Goal: Information Seeking & Learning: Learn about a topic

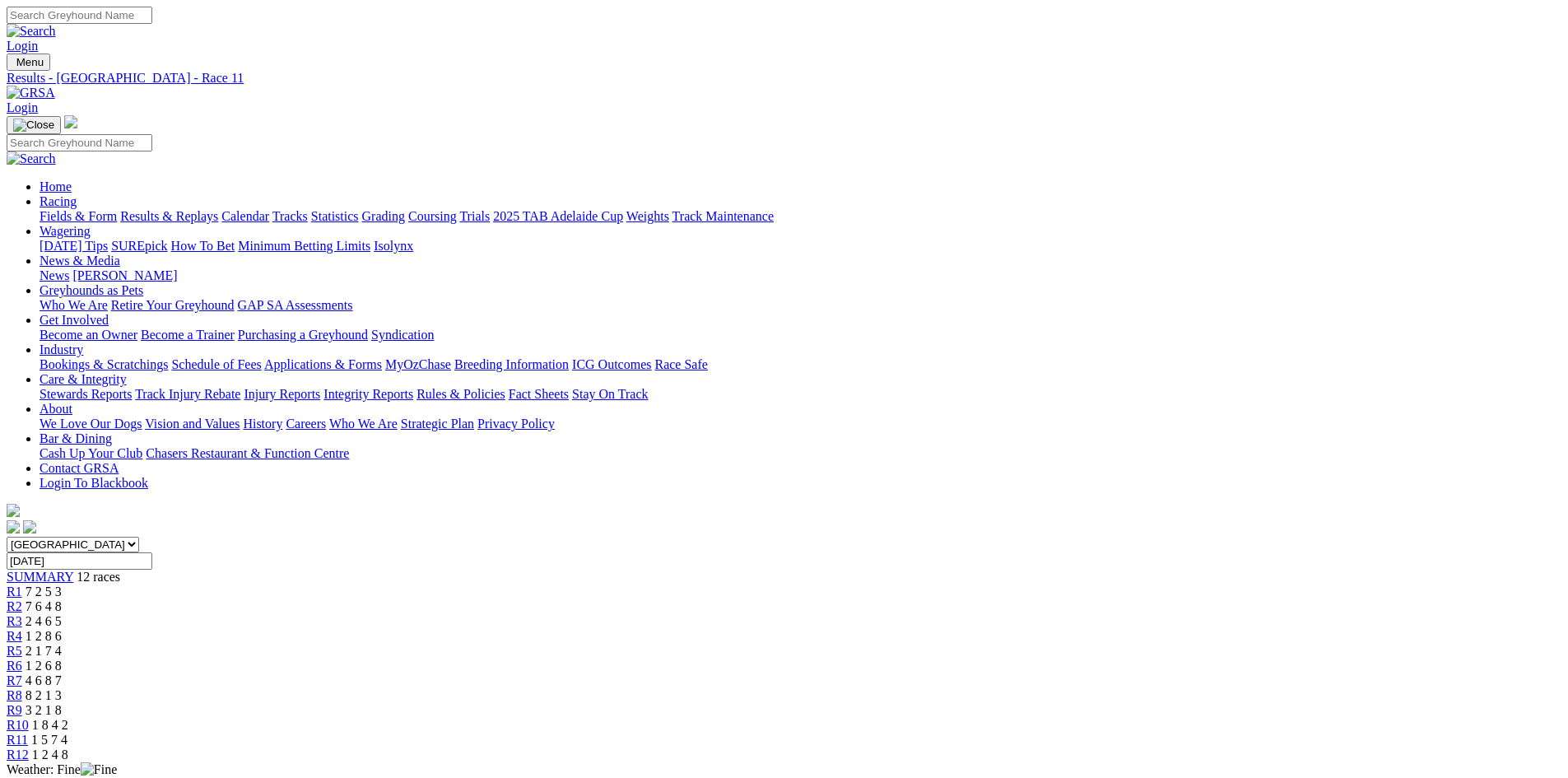
click at [55, 85] on img at bounding box center [30, 93] width 49 height 15
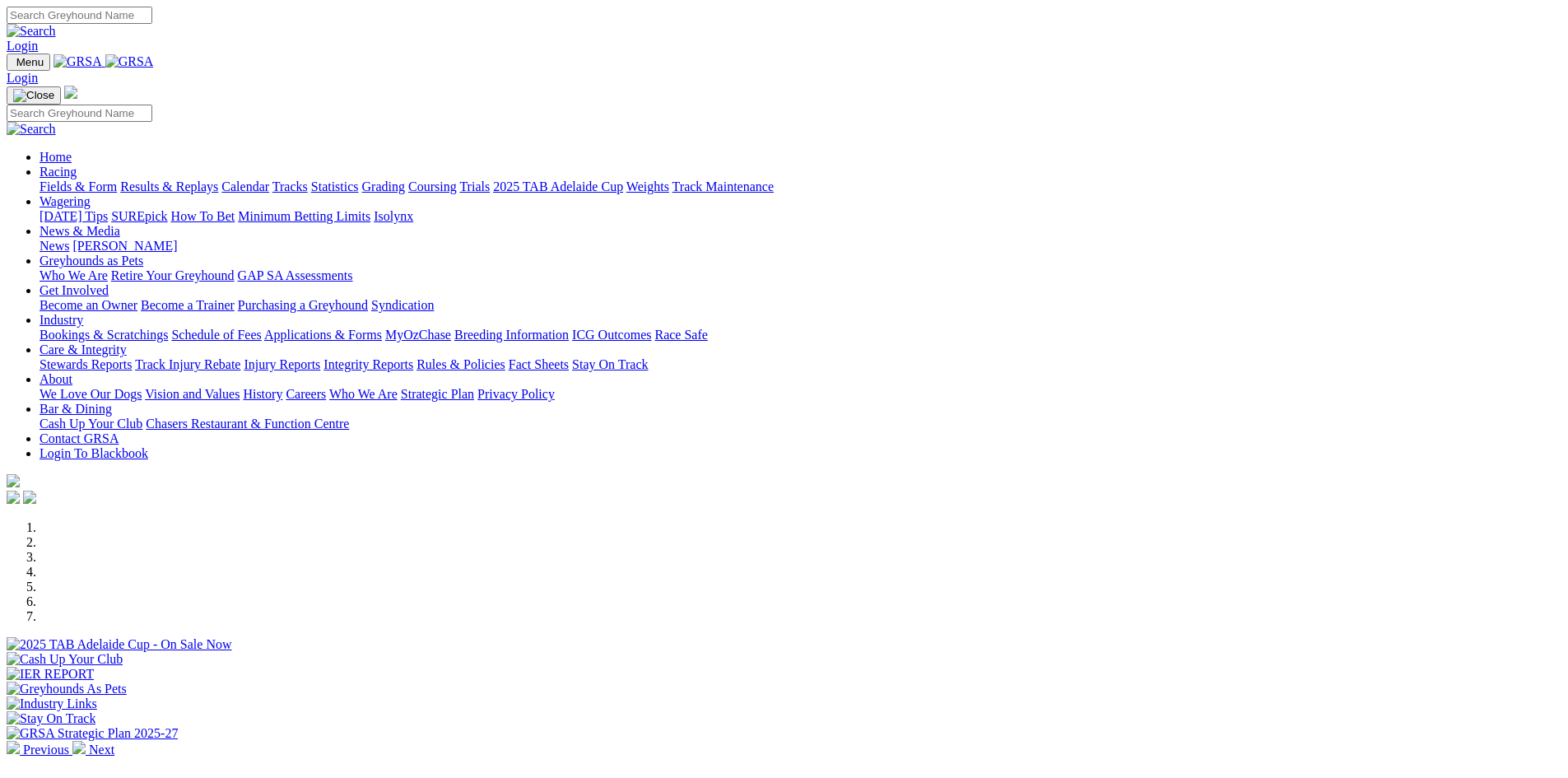
scroll to position [576, 0]
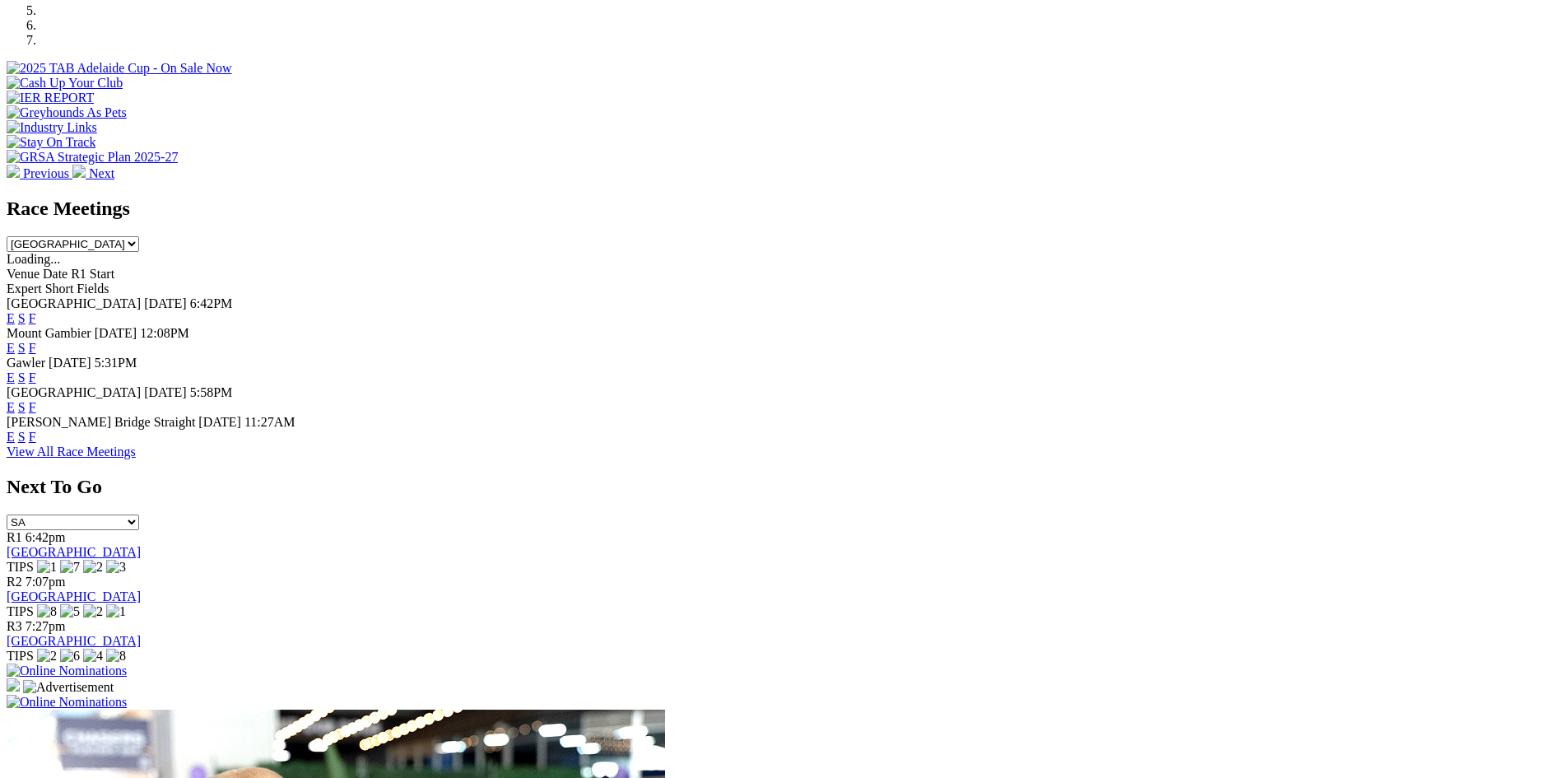
click at [36, 429] on link "F" at bounding box center [32, 436] width 7 height 14
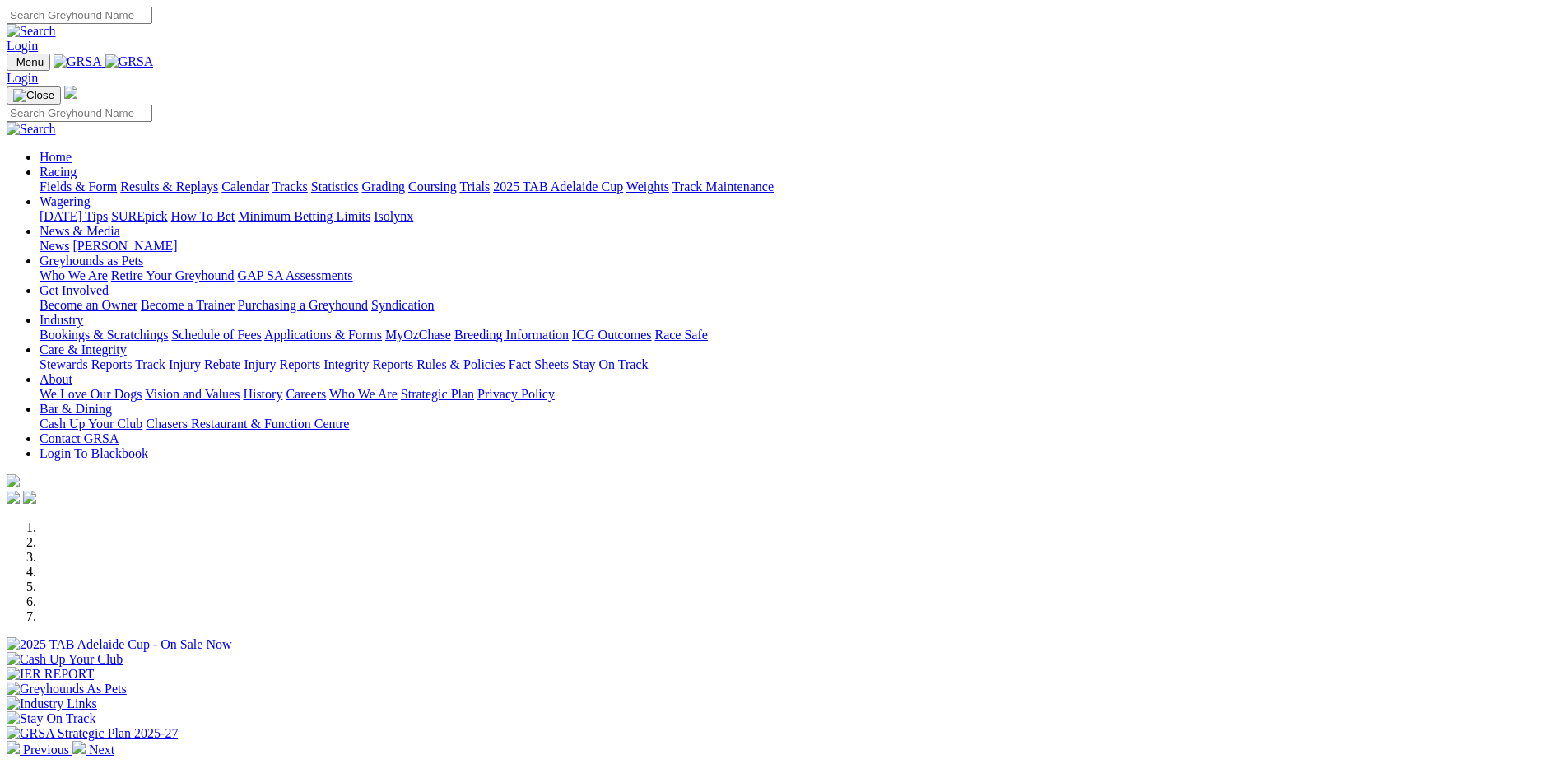
scroll to position [576, 0]
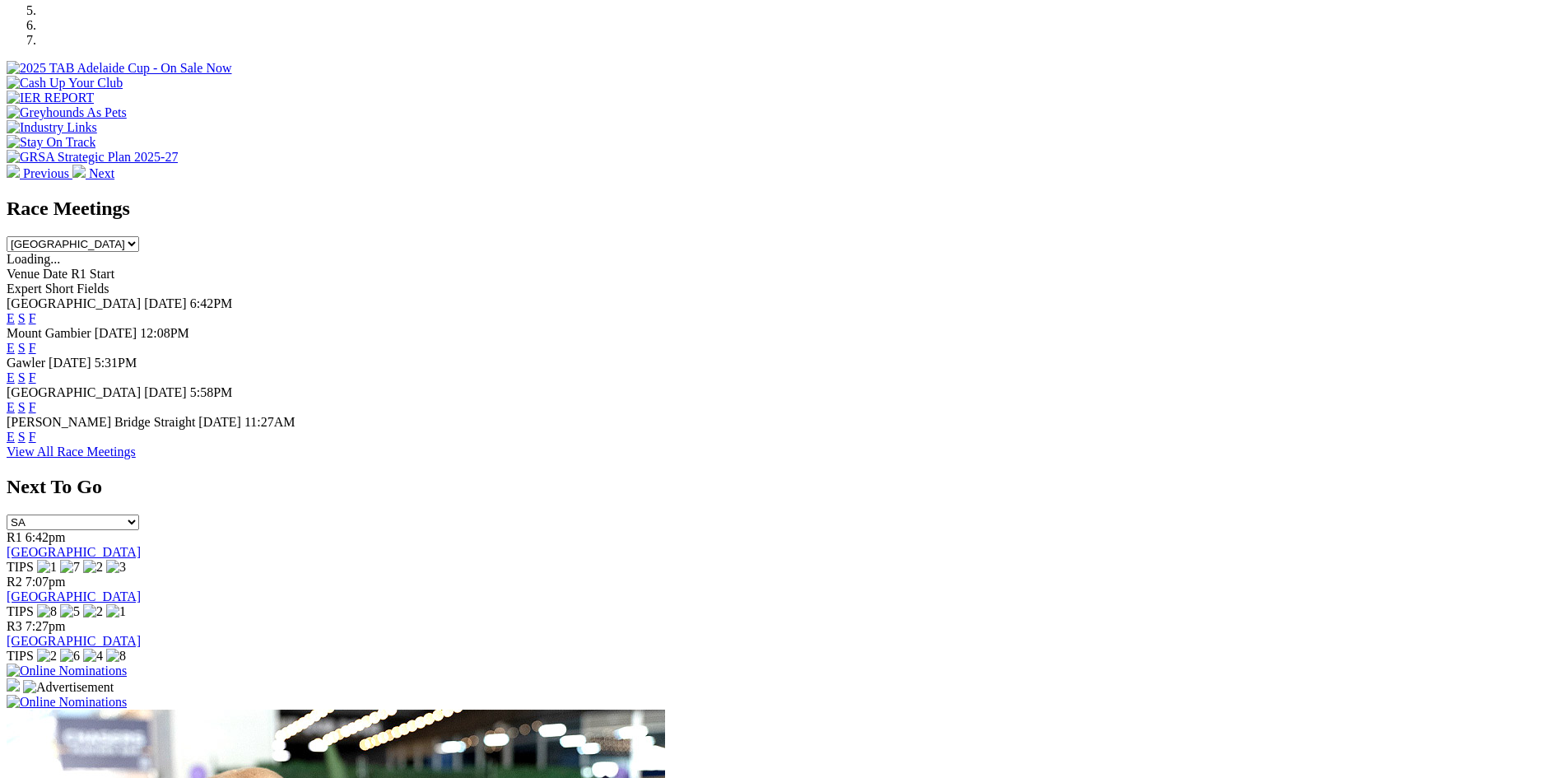
click at [36, 311] on link "F" at bounding box center [32, 317] width 7 height 14
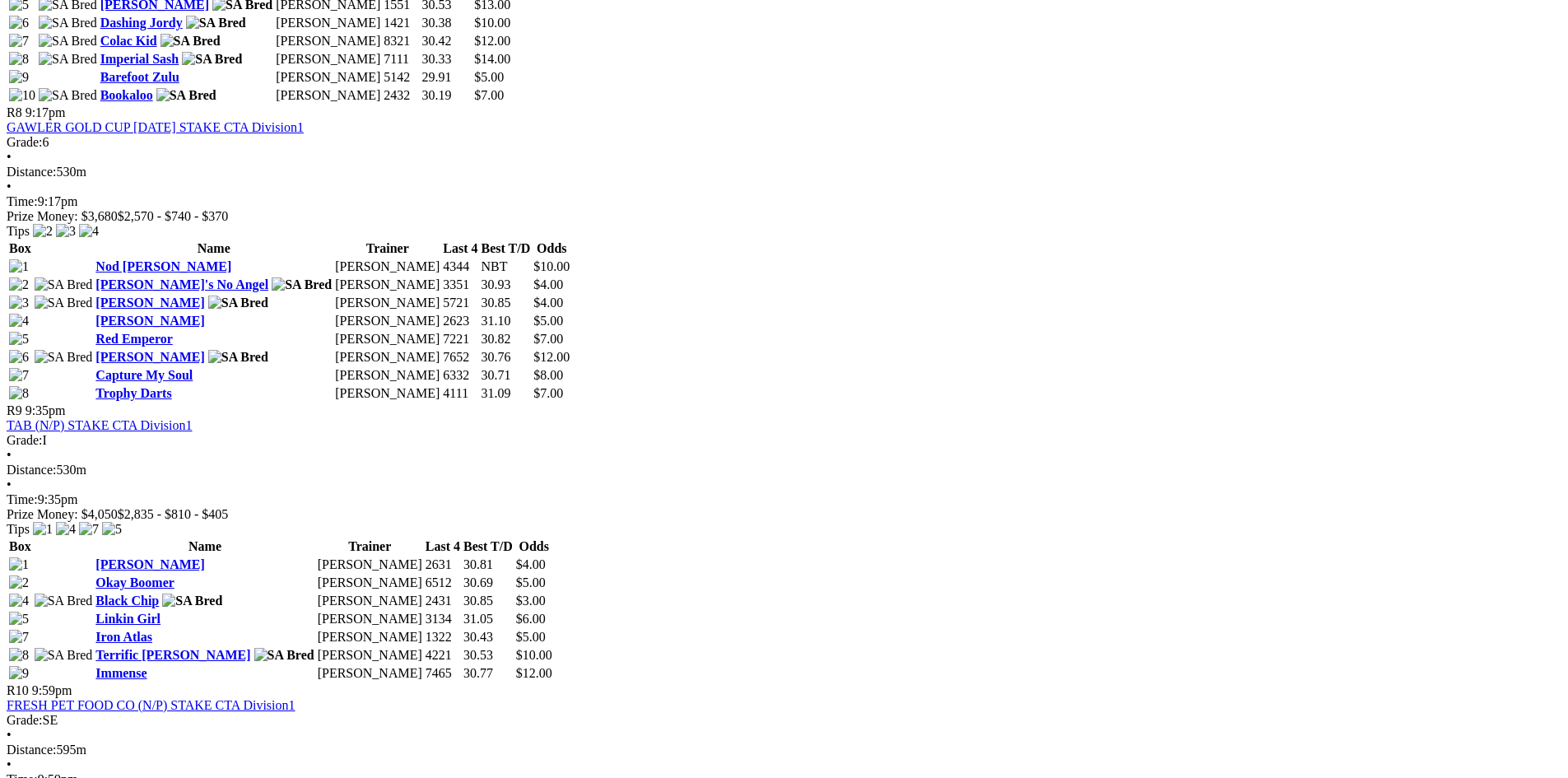
scroll to position [2660, 0]
